Goal: Task Accomplishment & Management: Manage account settings

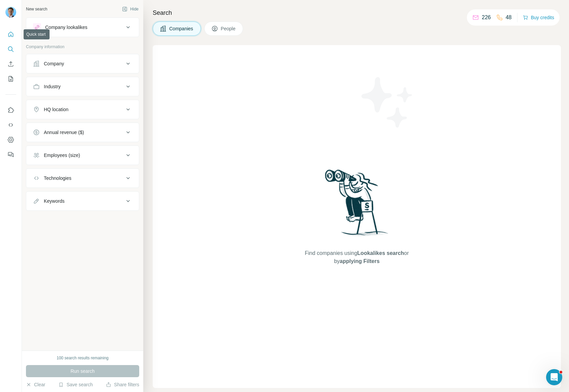
click at [8, 34] on icon "Quick start" at bounding box center [10, 34] width 7 height 7
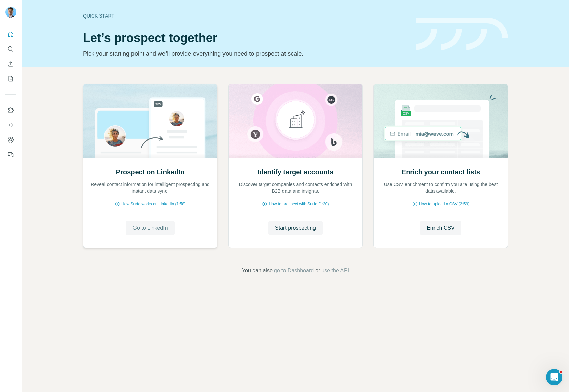
click at [155, 229] on span "Go to LinkedIn" at bounding box center [150, 228] width 35 height 8
click at [11, 142] on icon "Dashboard" at bounding box center [11, 140] width 6 height 6
click at [11, 113] on icon "Use Surfe on LinkedIn" at bounding box center [11, 109] width 6 height 5
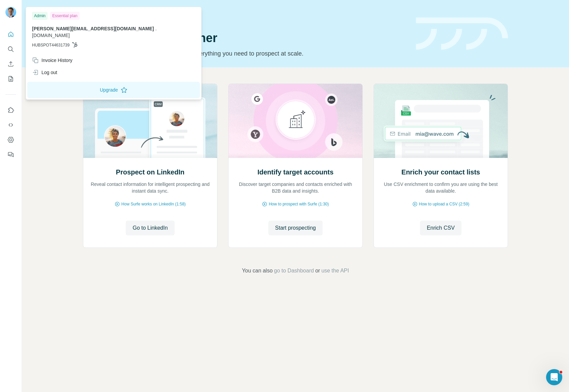
click at [11, 10] on img at bounding box center [10, 12] width 11 height 11
click at [80, 82] on button "Upgrade" at bounding box center [113, 90] width 173 height 16
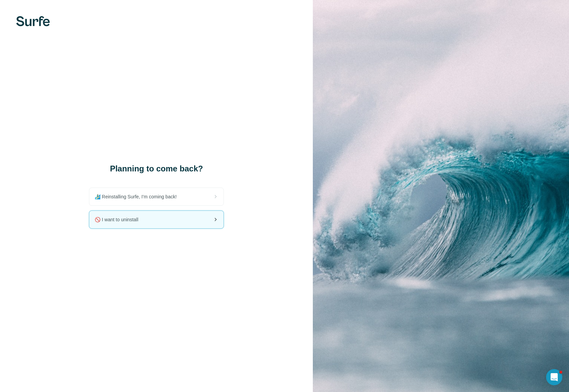
click at [212, 221] on icon at bounding box center [215, 220] width 8 height 8
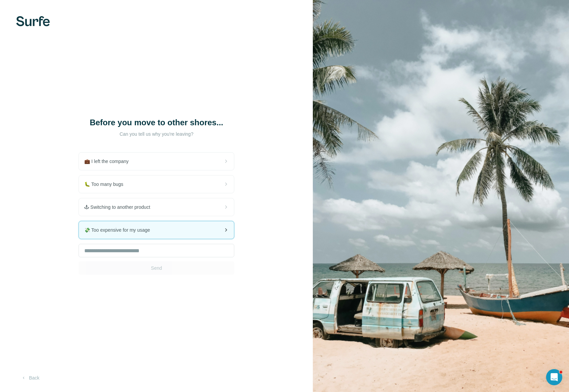
click at [202, 229] on div "💸 Too expensive for my usage" at bounding box center [156, 231] width 155 height 18
